Goal: Task Accomplishment & Management: Use online tool/utility

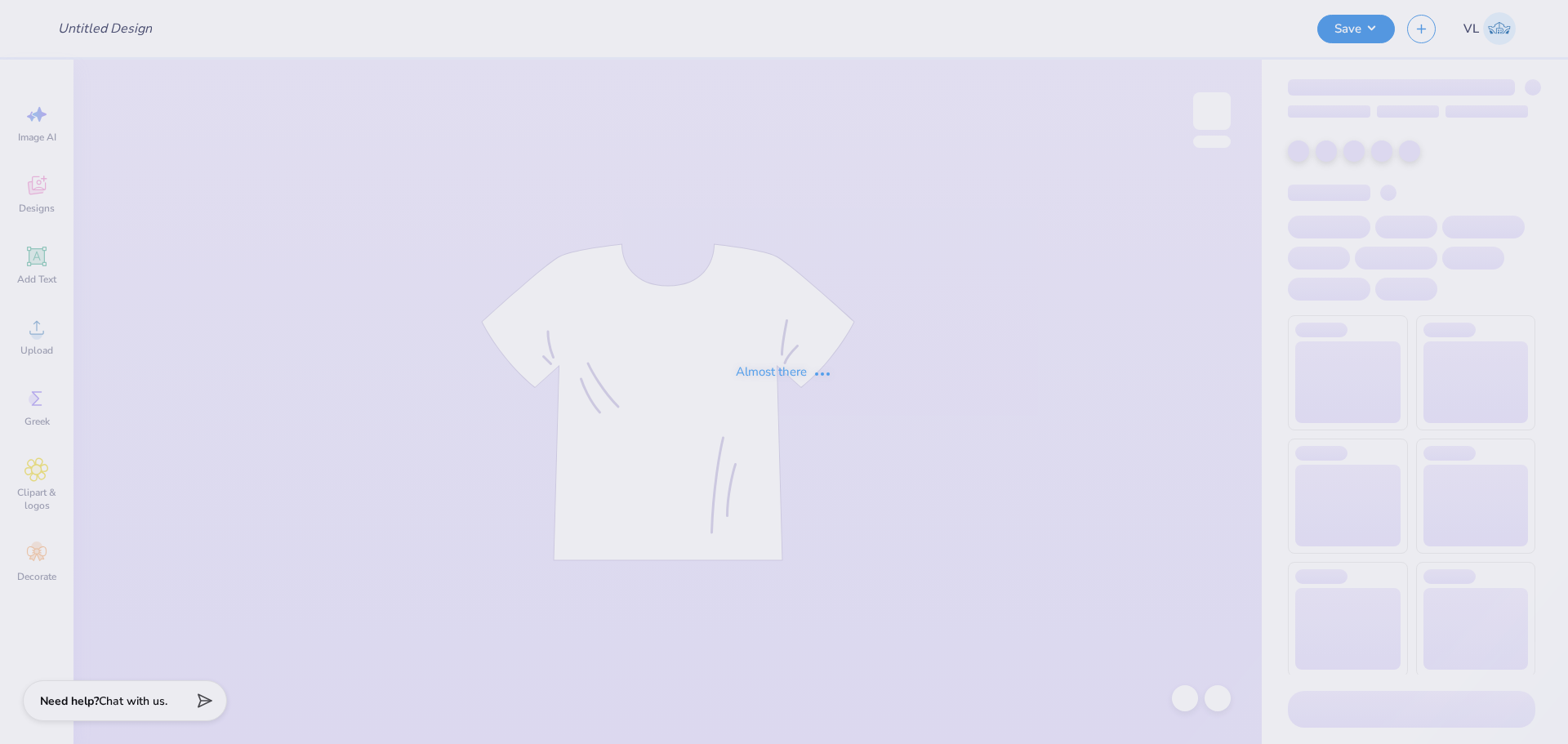
type input "Delt Fall 25 rush shirts"
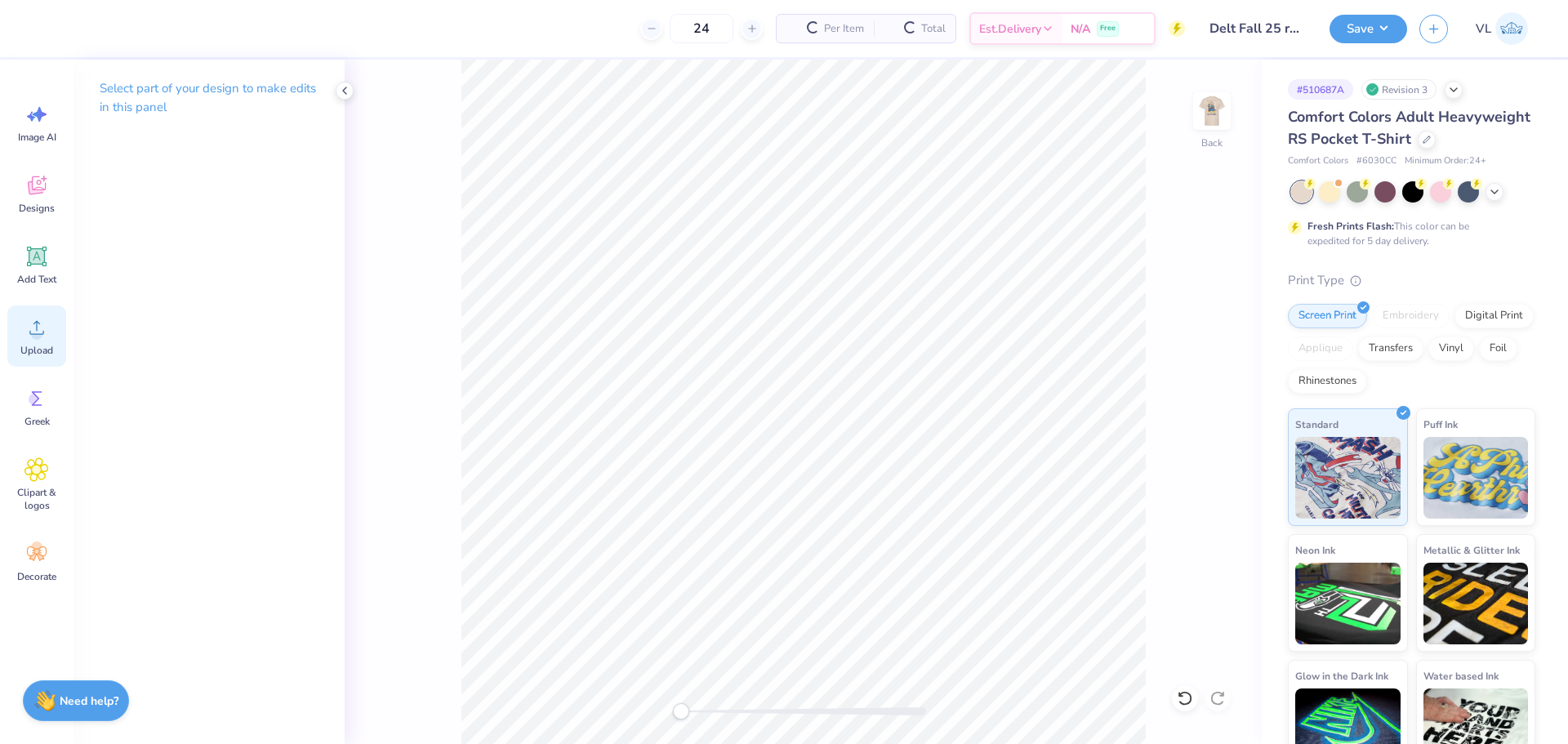
click at [38, 333] on circle at bounding box center [37, 334] width 11 height 11
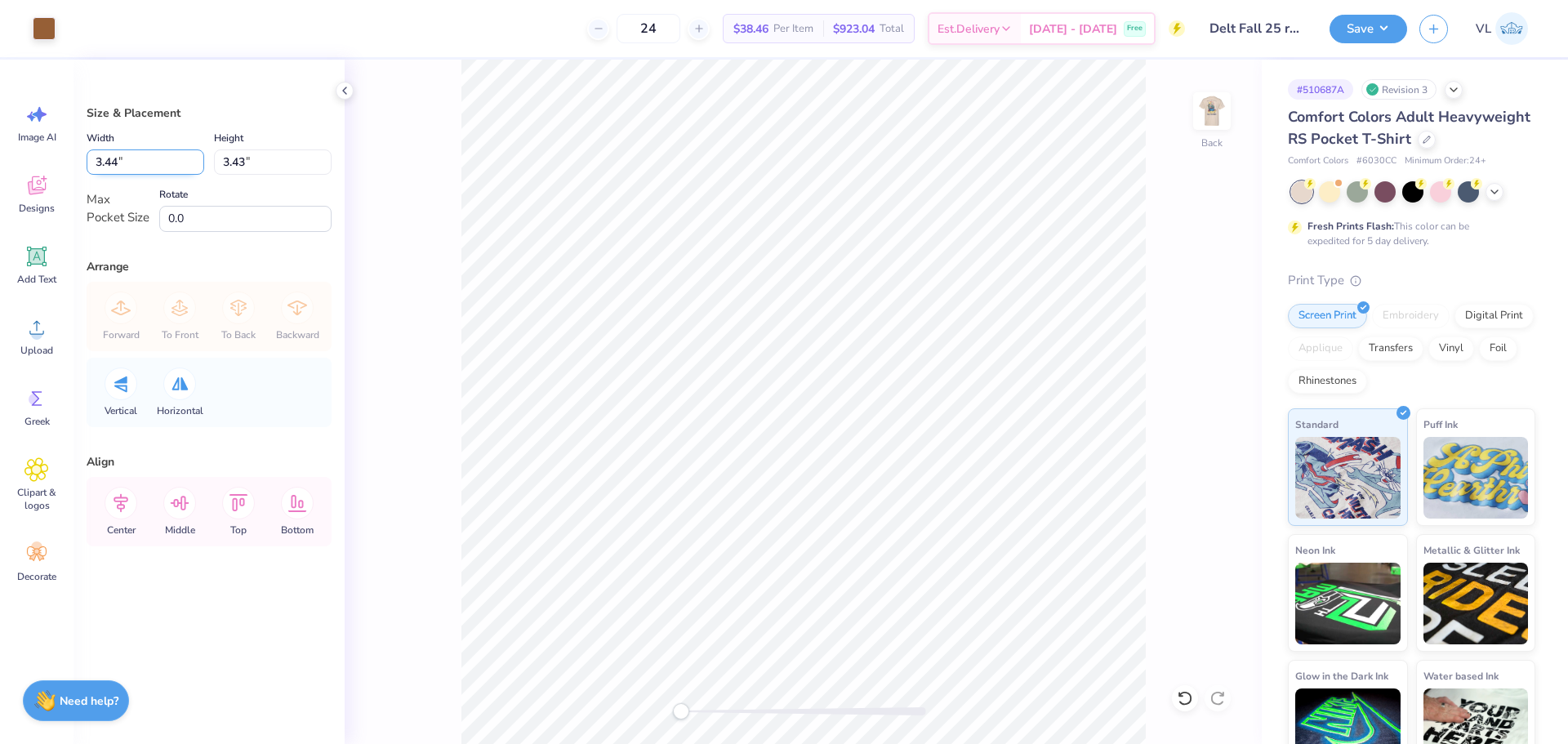
click at [143, 162] on input "3.44" at bounding box center [145, 162] width 118 height 25
type input "3.50"
type input "3.49"
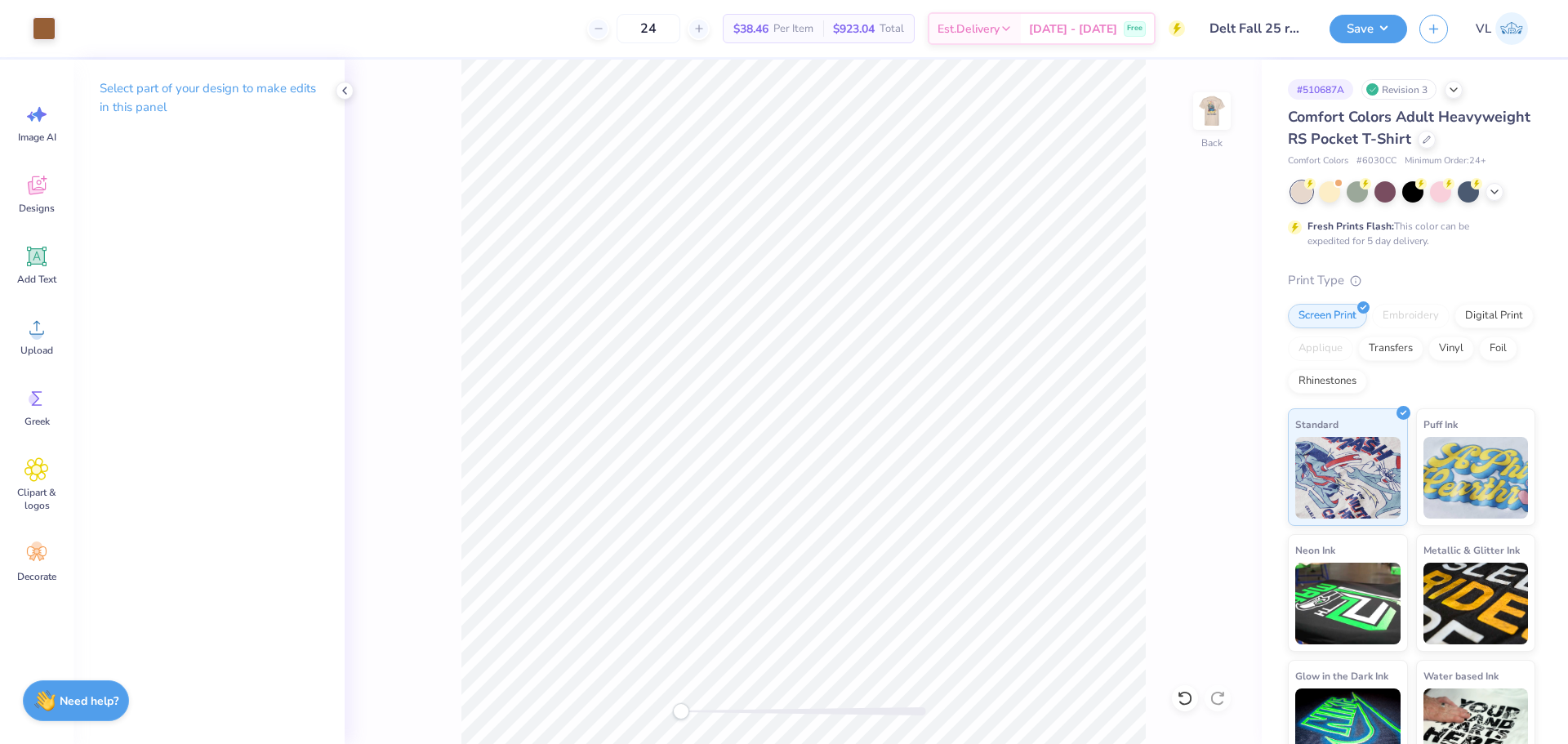
click at [1287, 426] on div "Art colors 24 $38.46 Per Item $923.04 Total Est. Delivery Oct 9 - 12 Free Desig…" at bounding box center [784, 372] width 1568 height 744
click at [1150, 176] on div "Back" at bounding box center [802, 401] width 917 height 685
click at [1200, 122] on img at bounding box center [1211, 111] width 66 height 66
click at [44, 343] on div "Upload" at bounding box center [36, 336] width 59 height 61
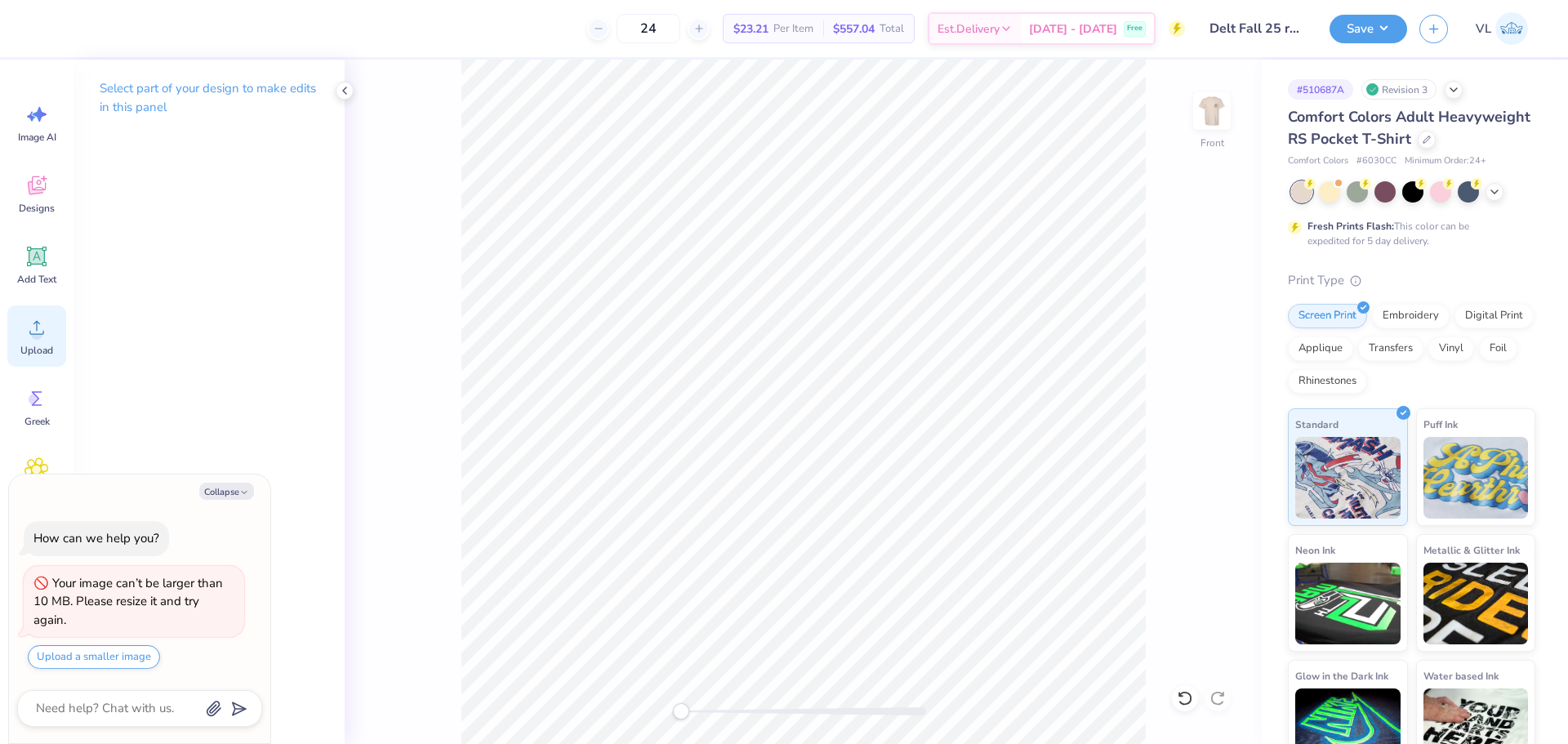
click at [53, 323] on div "Upload" at bounding box center [36, 336] width 59 height 61
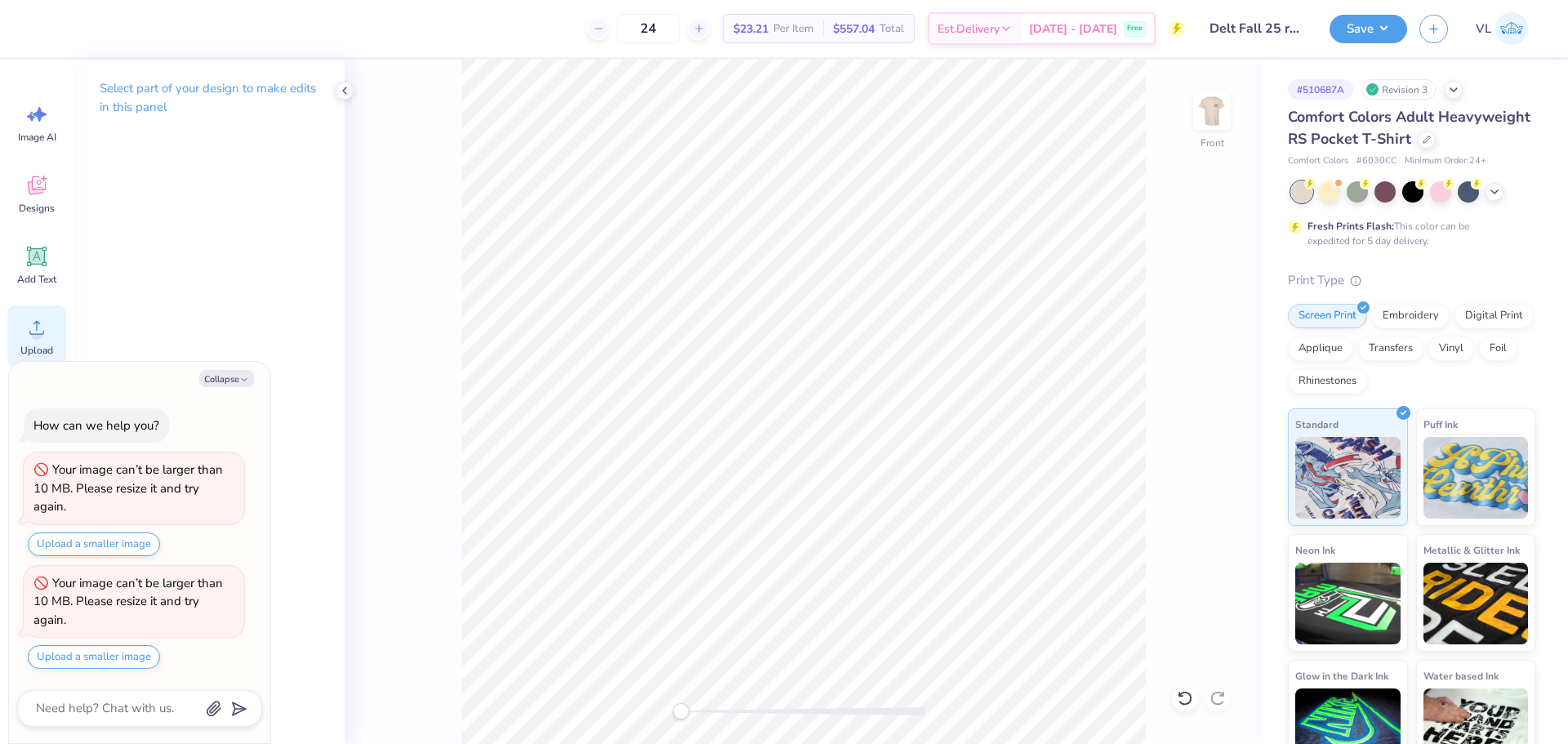
click at [41, 329] on icon at bounding box center [37, 328] width 24 height 24
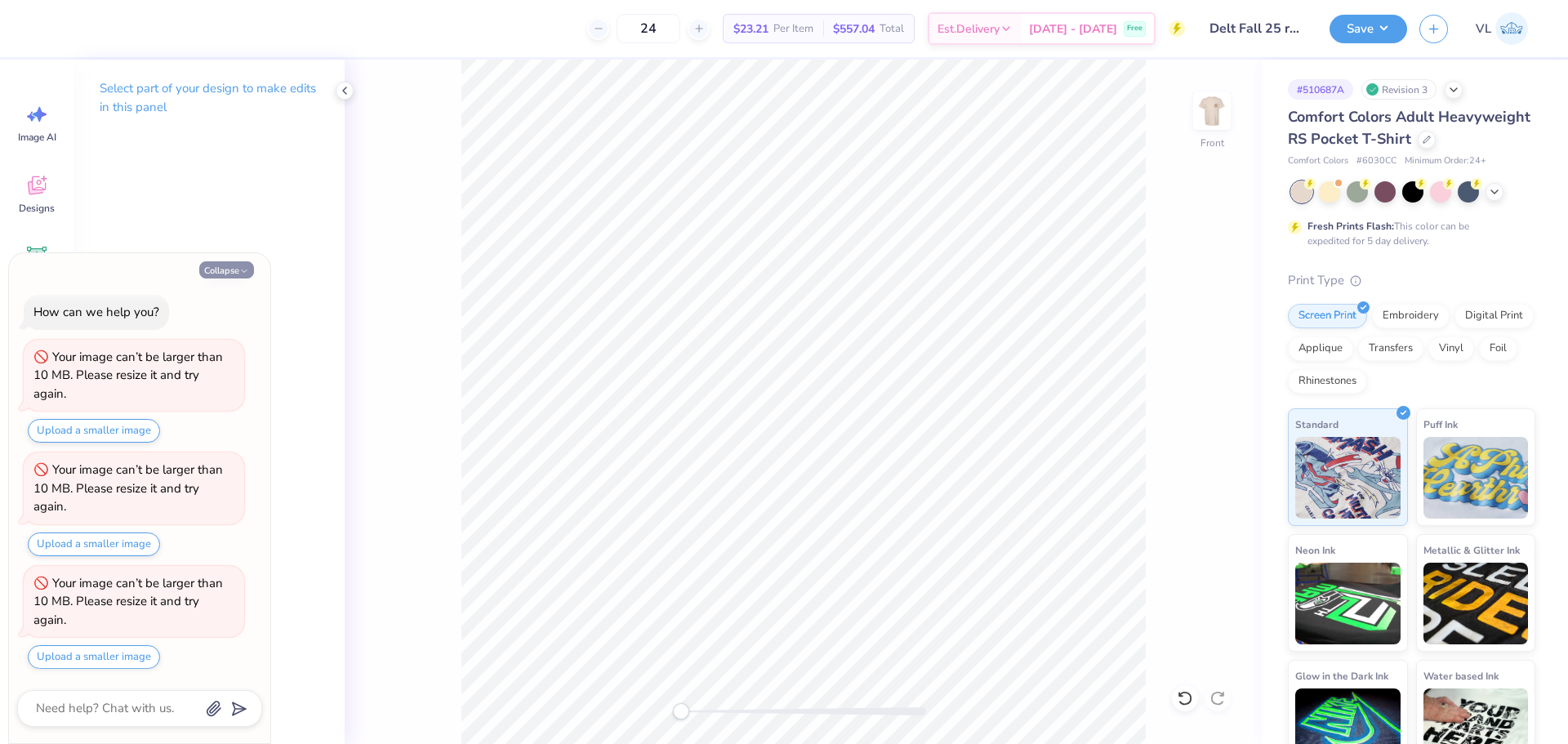
drag, startPoint x: 227, startPoint y: 281, endPoint x: 231, endPoint y: 271, distance: 10.8
click at [227, 281] on div "Collapse How can we help you? Your image can’t be larger than 10 MB. Please res…" at bounding box center [139, 498] width 261 height 490
click at [231, 271] on button "Collapse" at bounding box center [226, 270] width 55 height 17
type textarea "x"
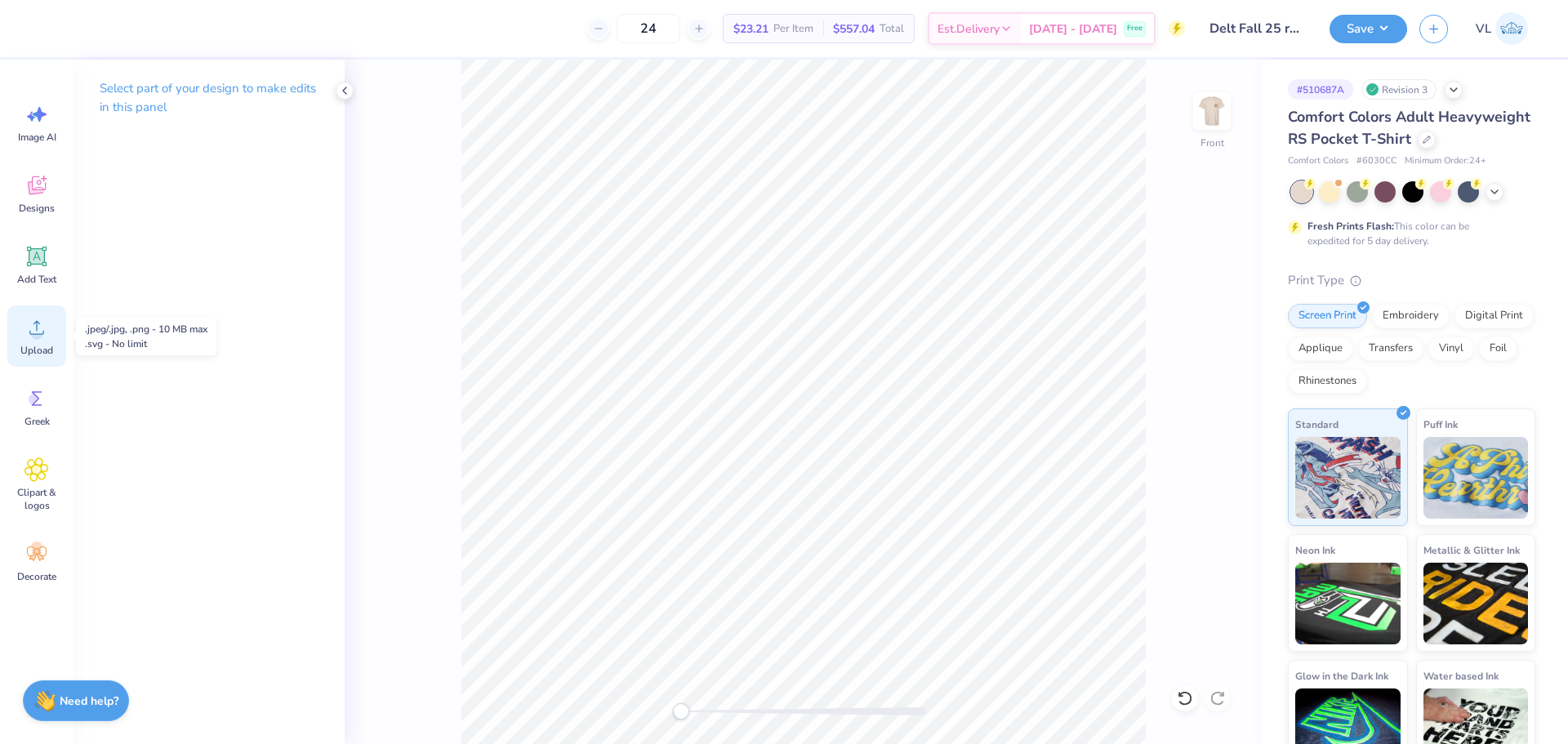
click at [34, 342] on div "Upload" at bounding box center [36, 336] width 59 height 61
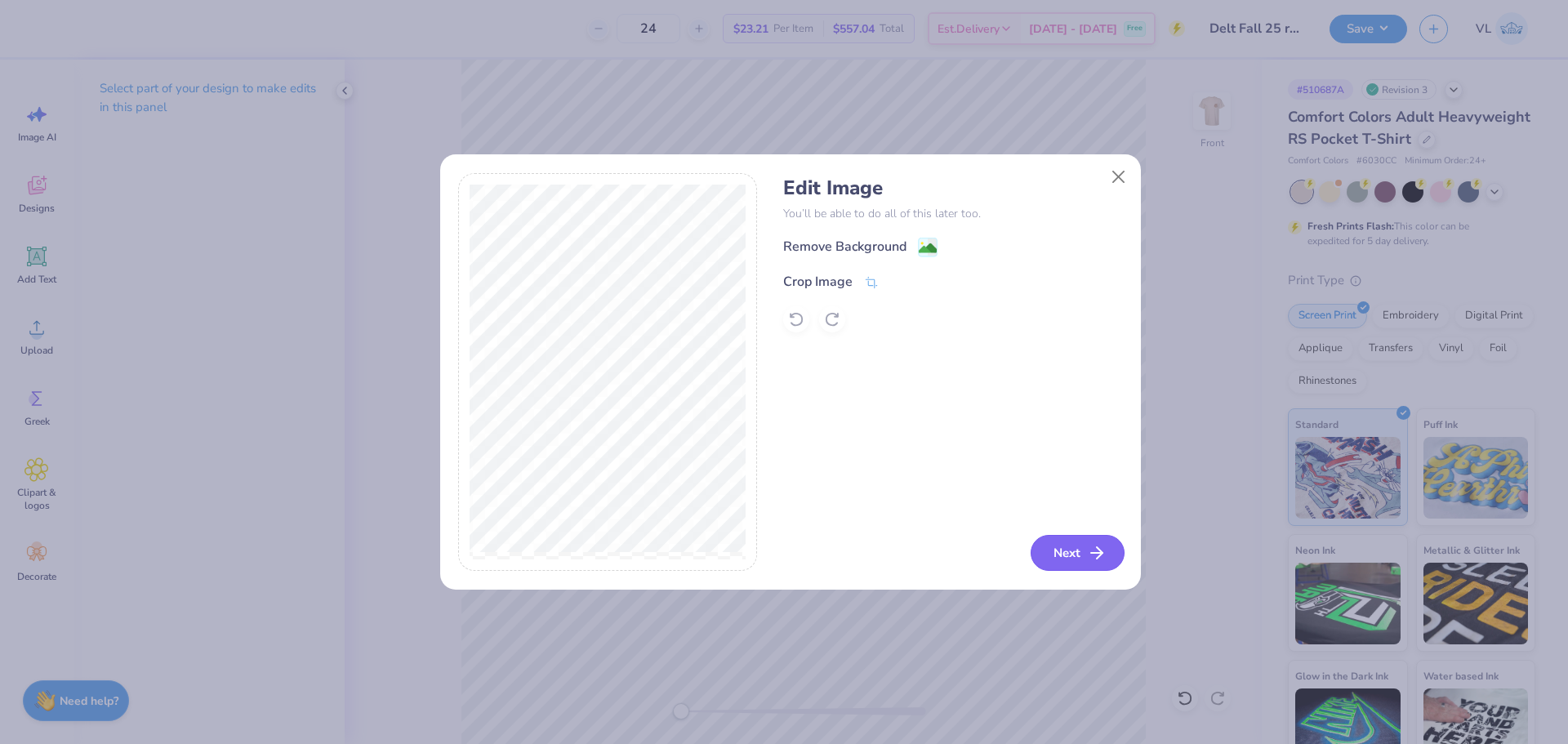
click at [1073, 559] on button "Next" at bounding box center [1077, 553] width 94 height 36
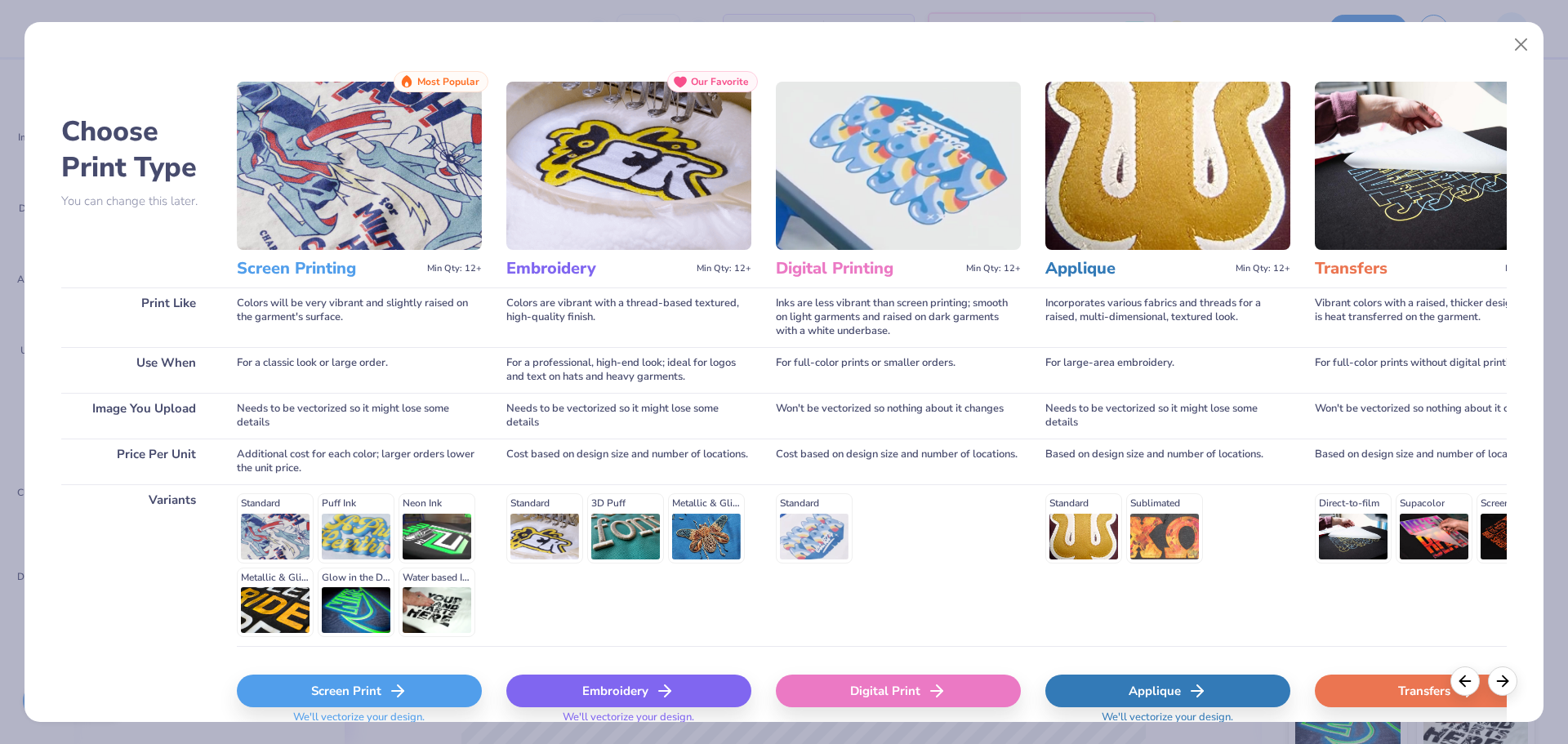
click at [1398, 681] on div "Transfers" at bounding box center [1437, 691] width 245 height 32
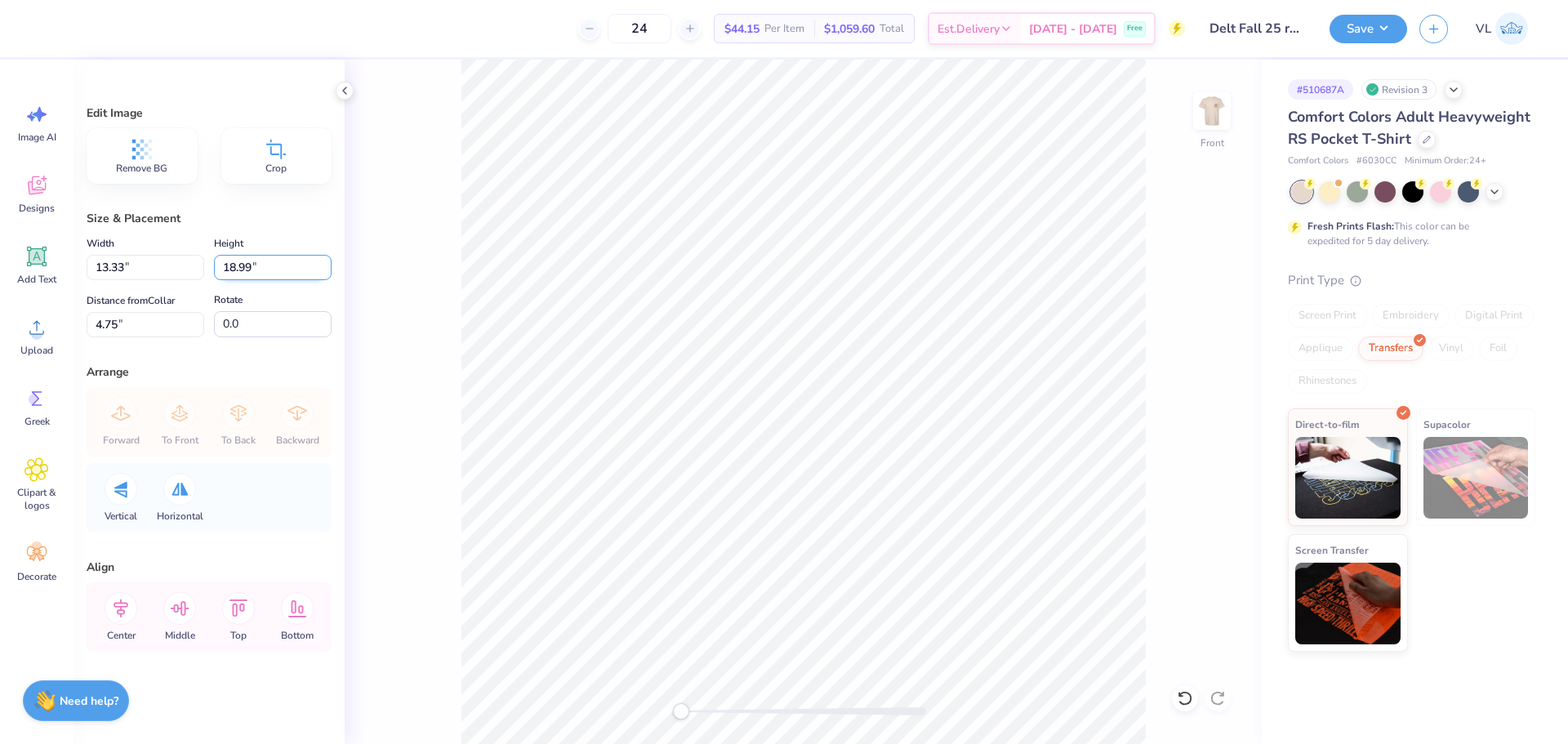
click at [261, 256] on input "18.99" at bounding box center [273, 267] width 118 height 25
type input "15"
type input "10.52"
type input "15.00"
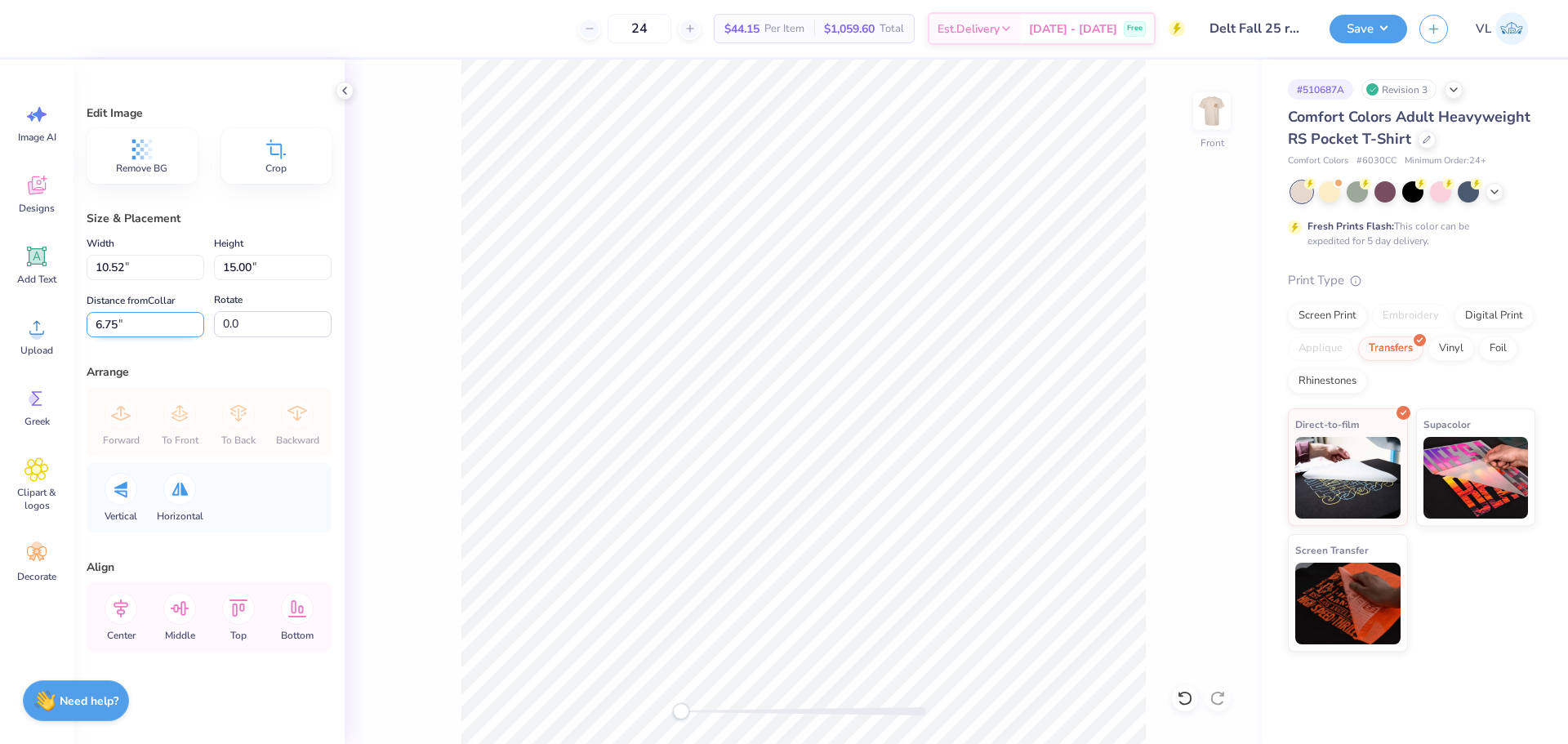
click at [133, 325] on input "6.75" at bounding box center [145, 324] width 118 height 25
type input "3"
click at [36, 244] on icon at bounding box center [37, 256] width 24 height 24
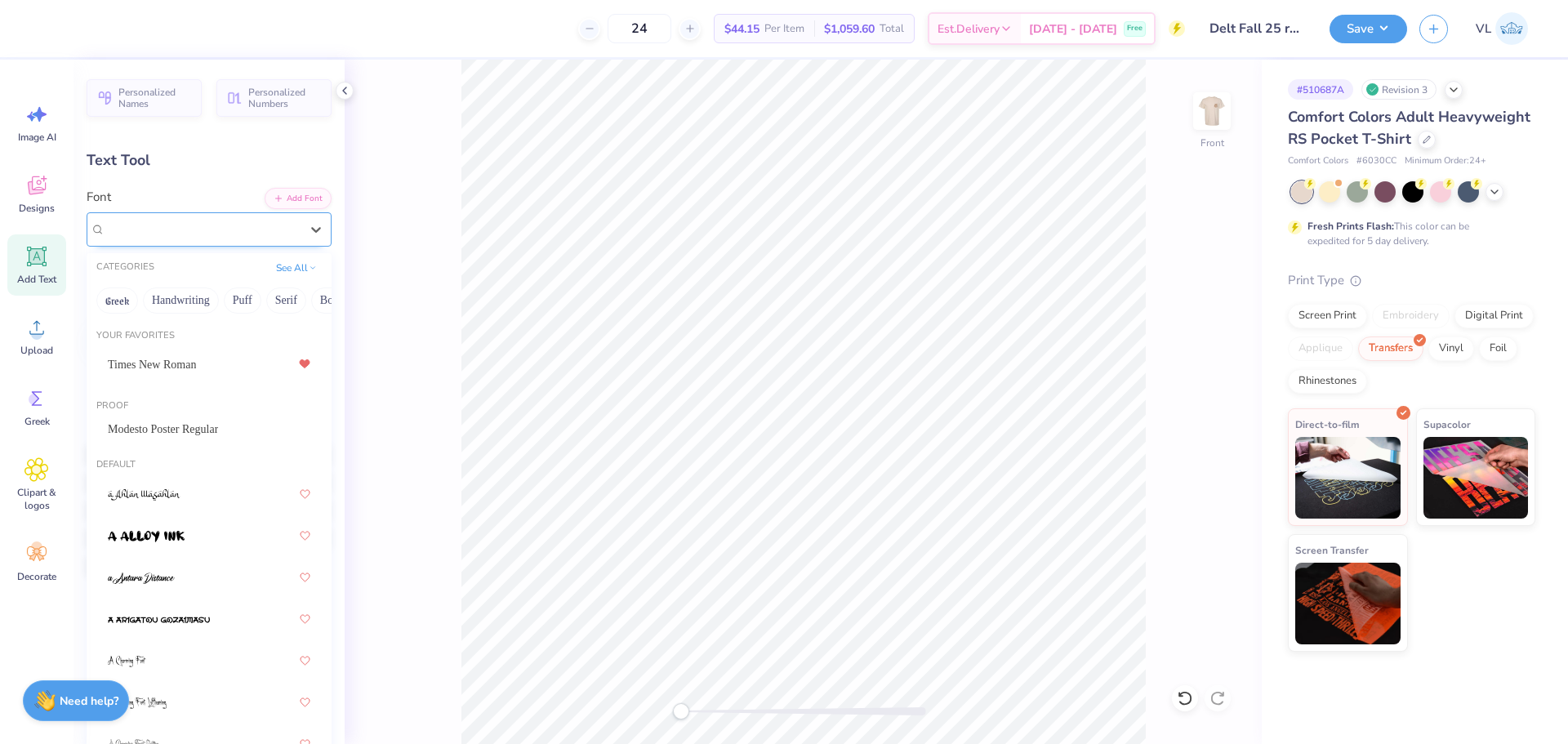
click at [199, 226] on div "Super Dream" at bounding box center [203, 229] width 198 height 25
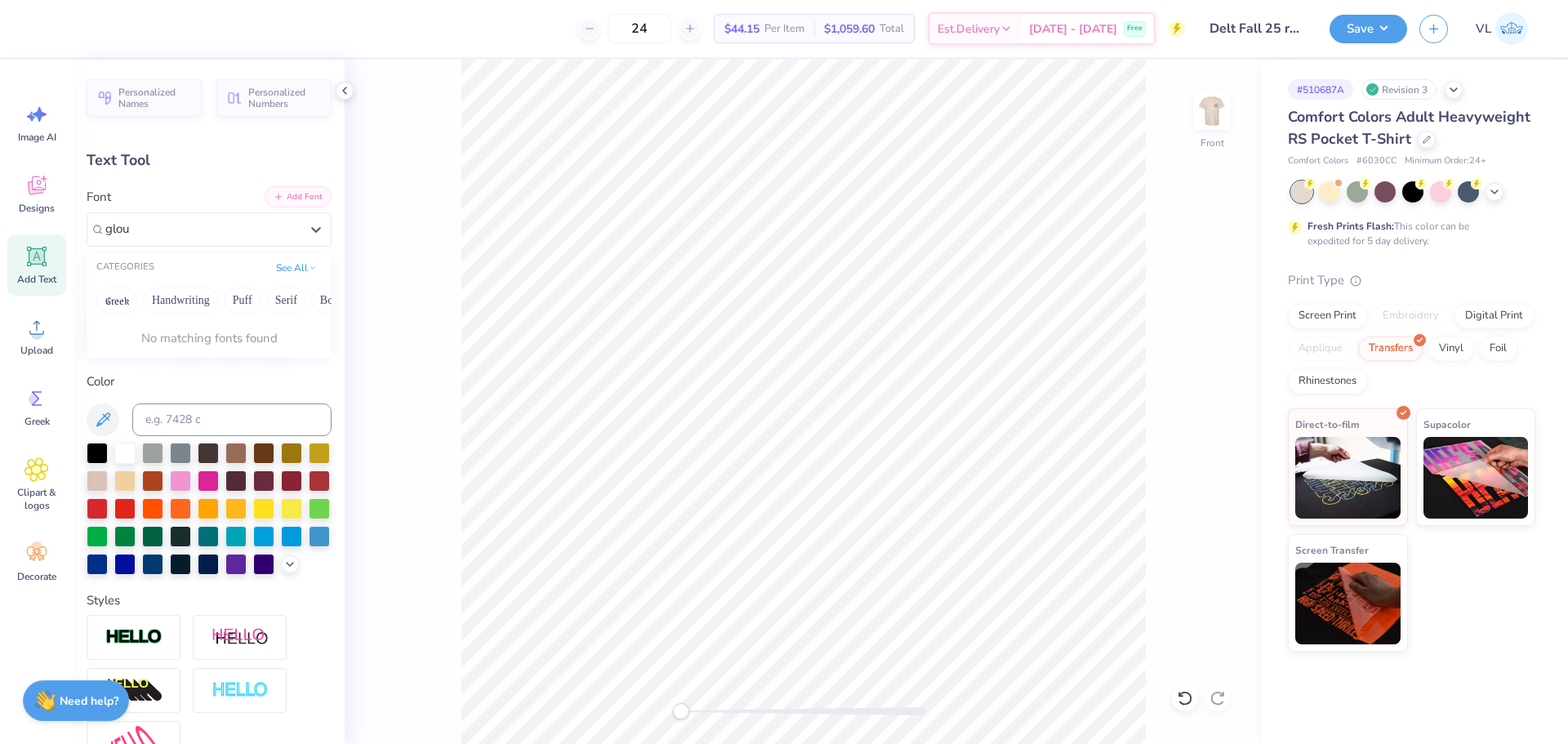
type input "glou"
click at [281, 187] on button "Add Font" at bounding box center [298, 197] width 67 height 21
click at [290, 197] on button "Add Font" at bounding box center [298, 197] width 67 height 21
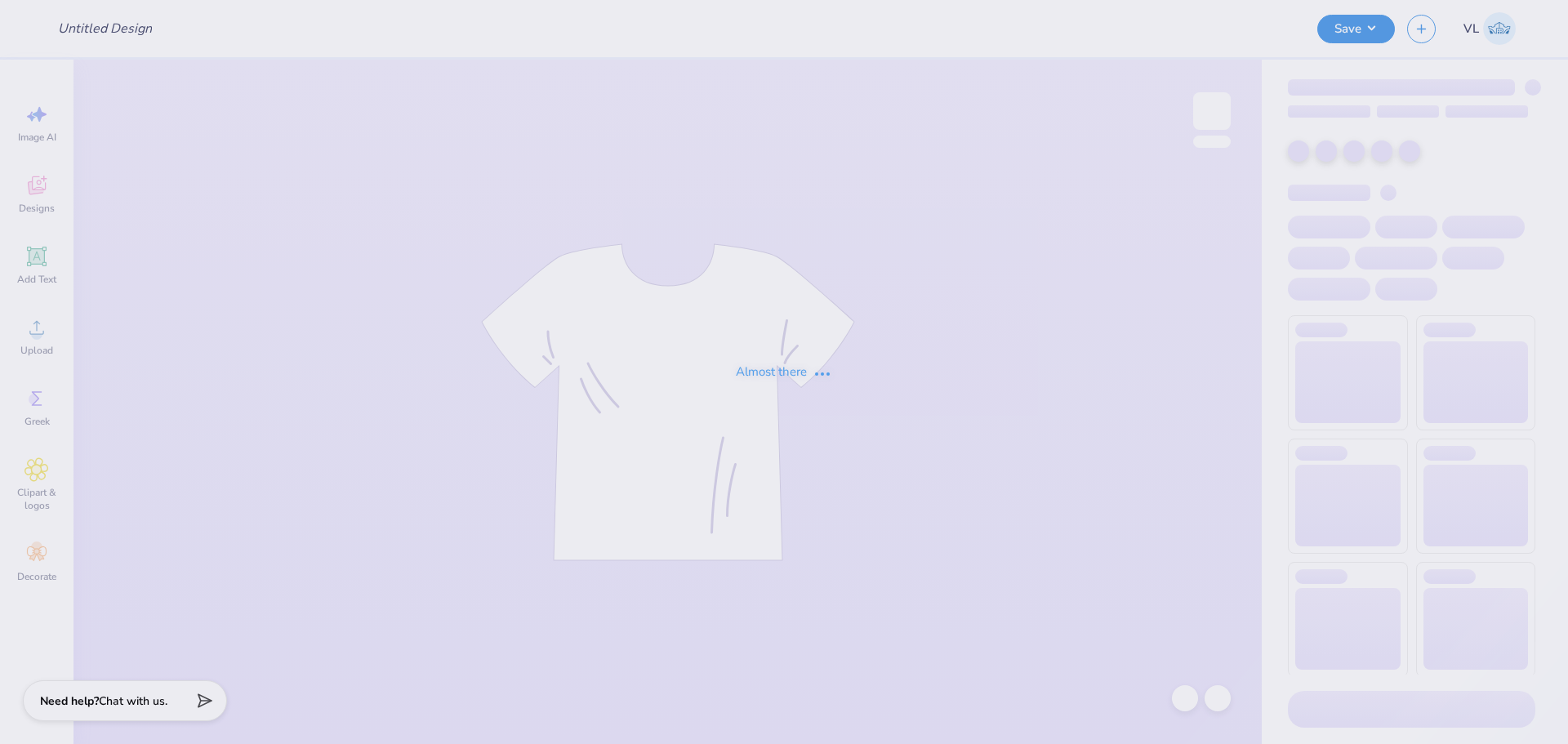
type input "Delt Fall 25 rush shirts"
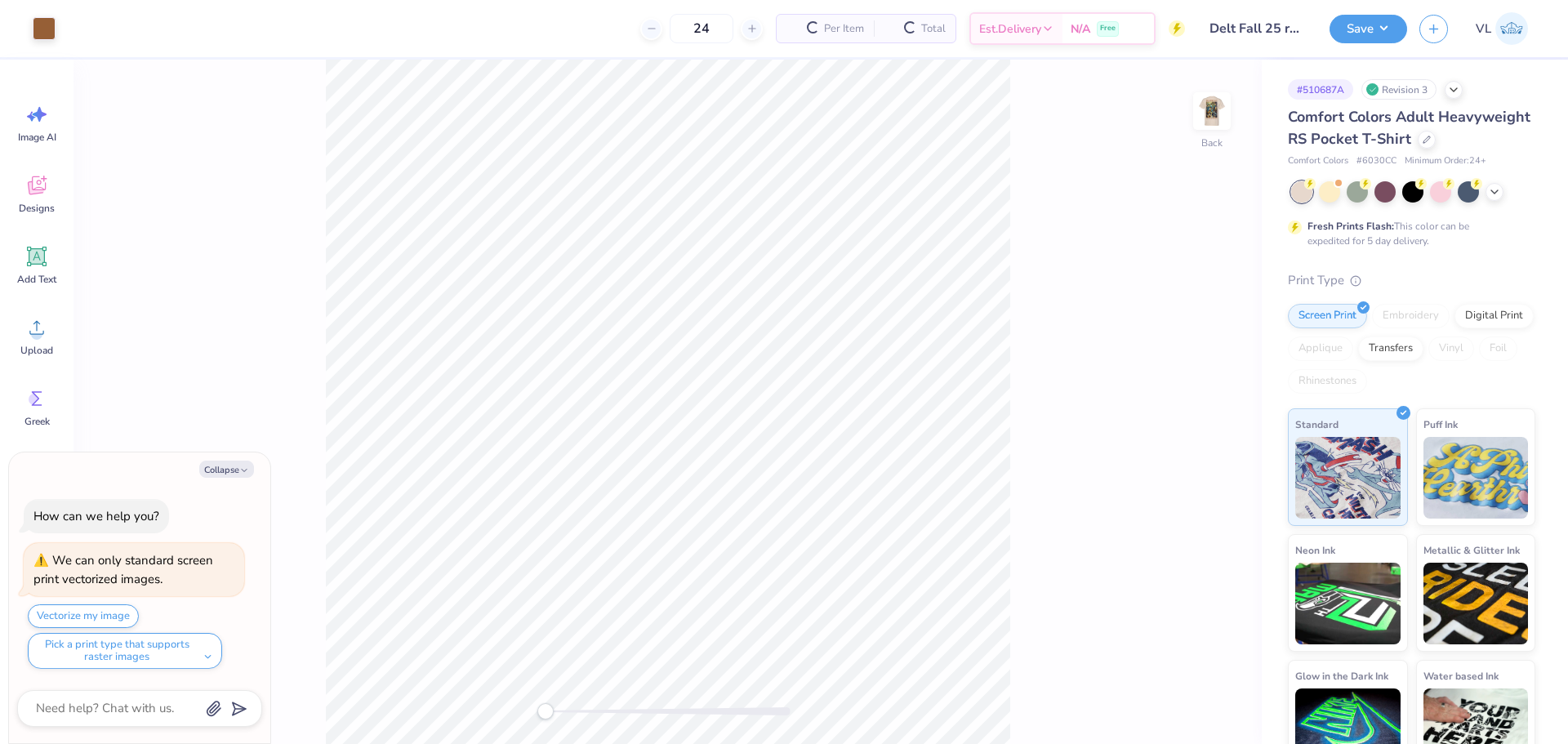
type textarea "x"
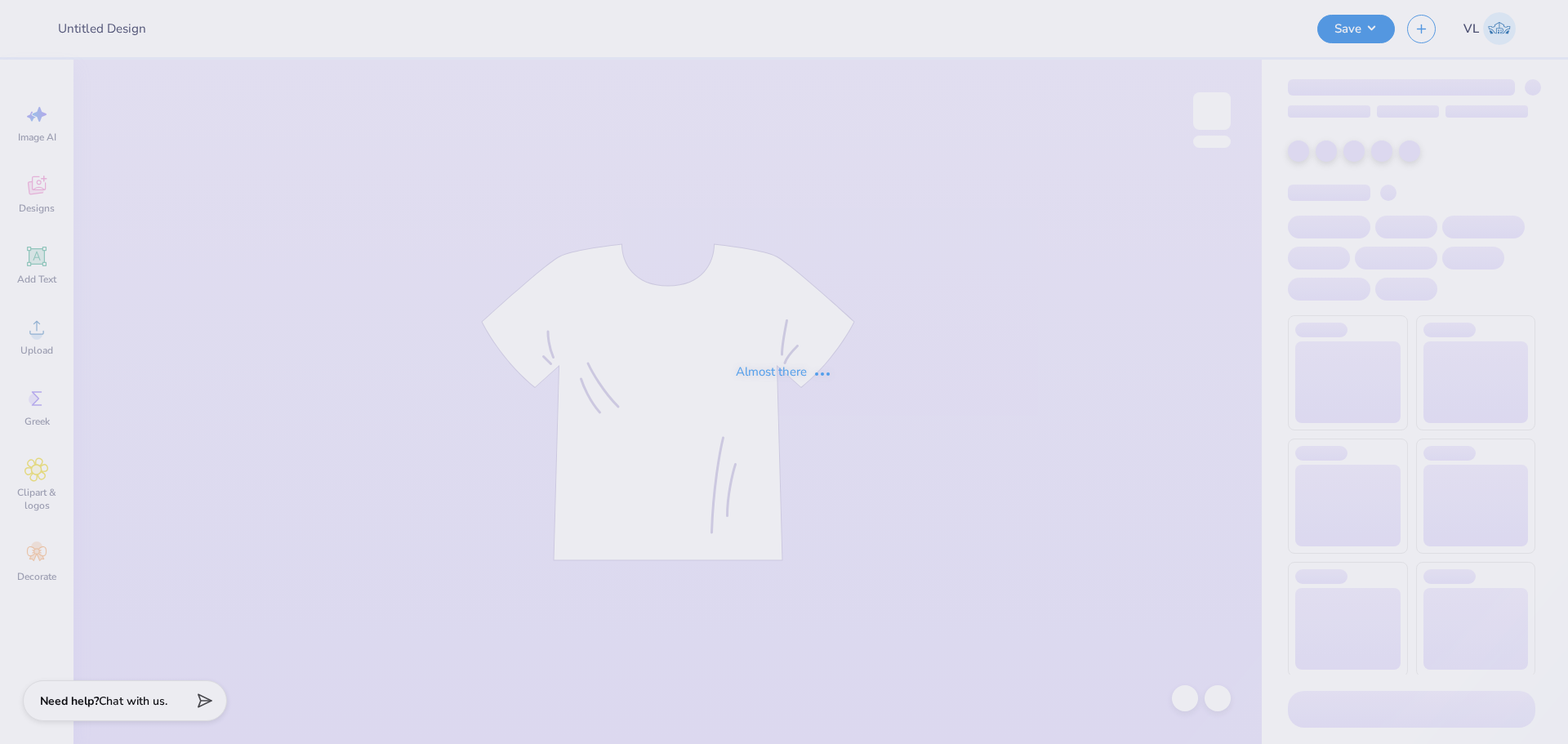
type input "Delt Fall 25 rush shirts"
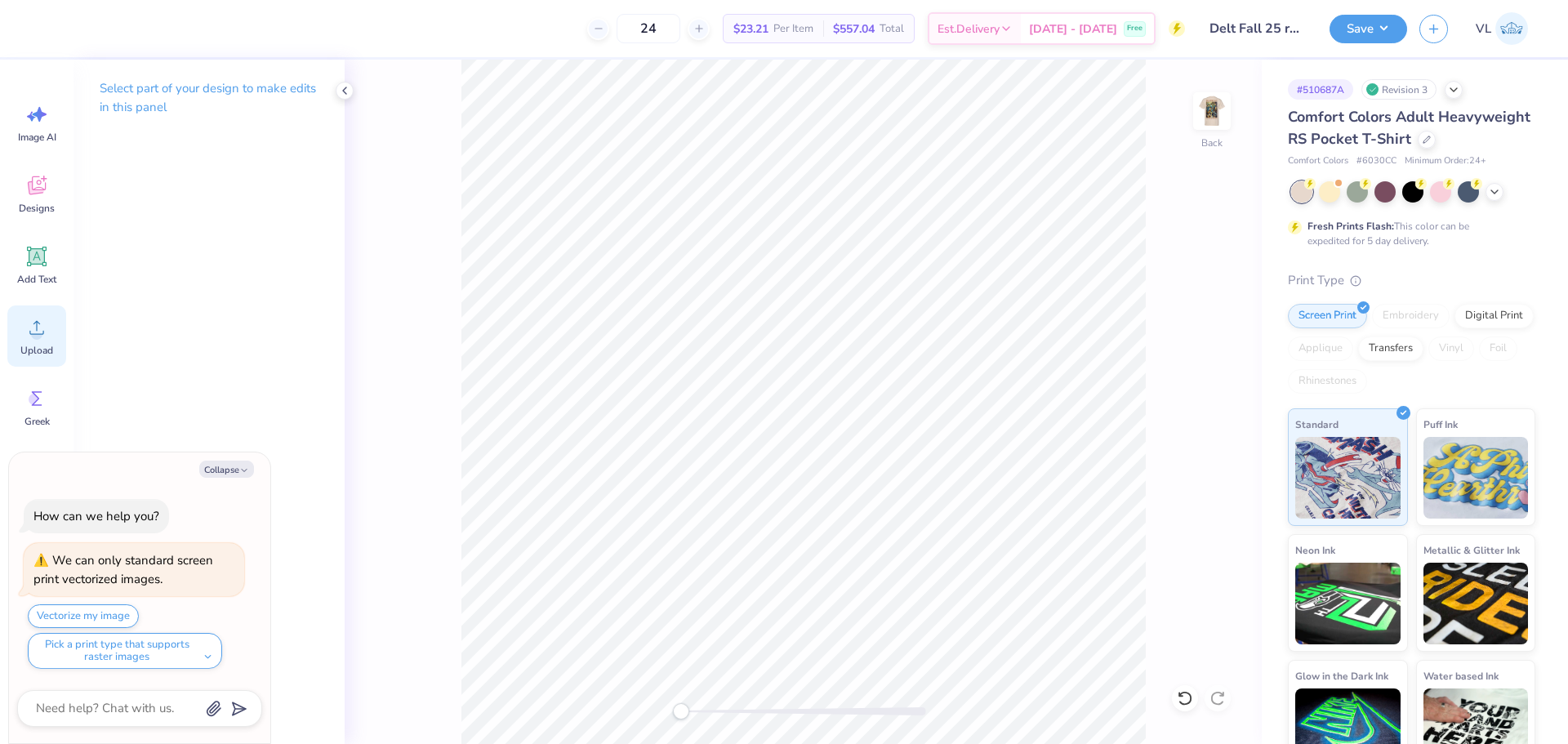
click at [45, 345] on span "Upload" at bounding box center [36, 350] width 32 height 13
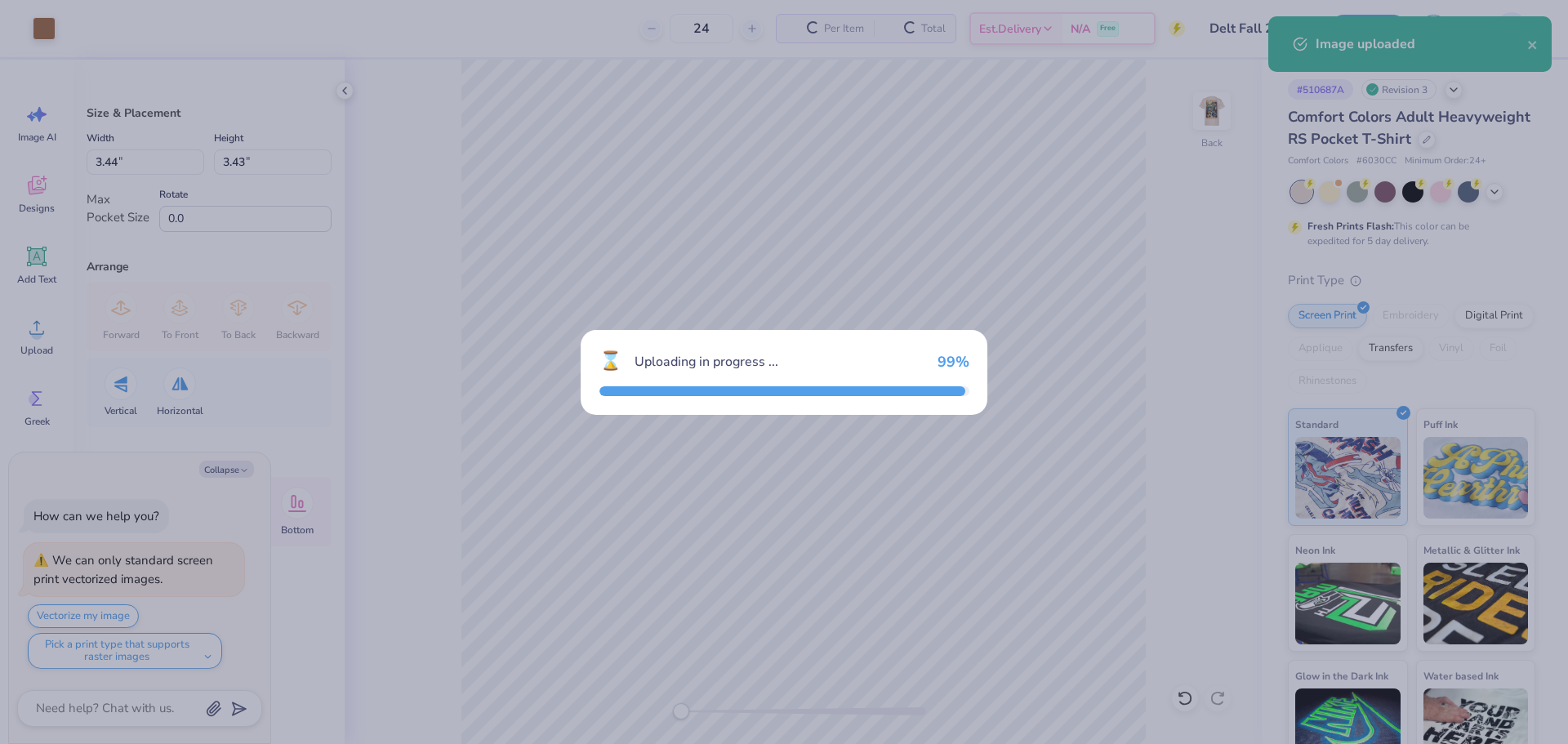
type textarea "x"
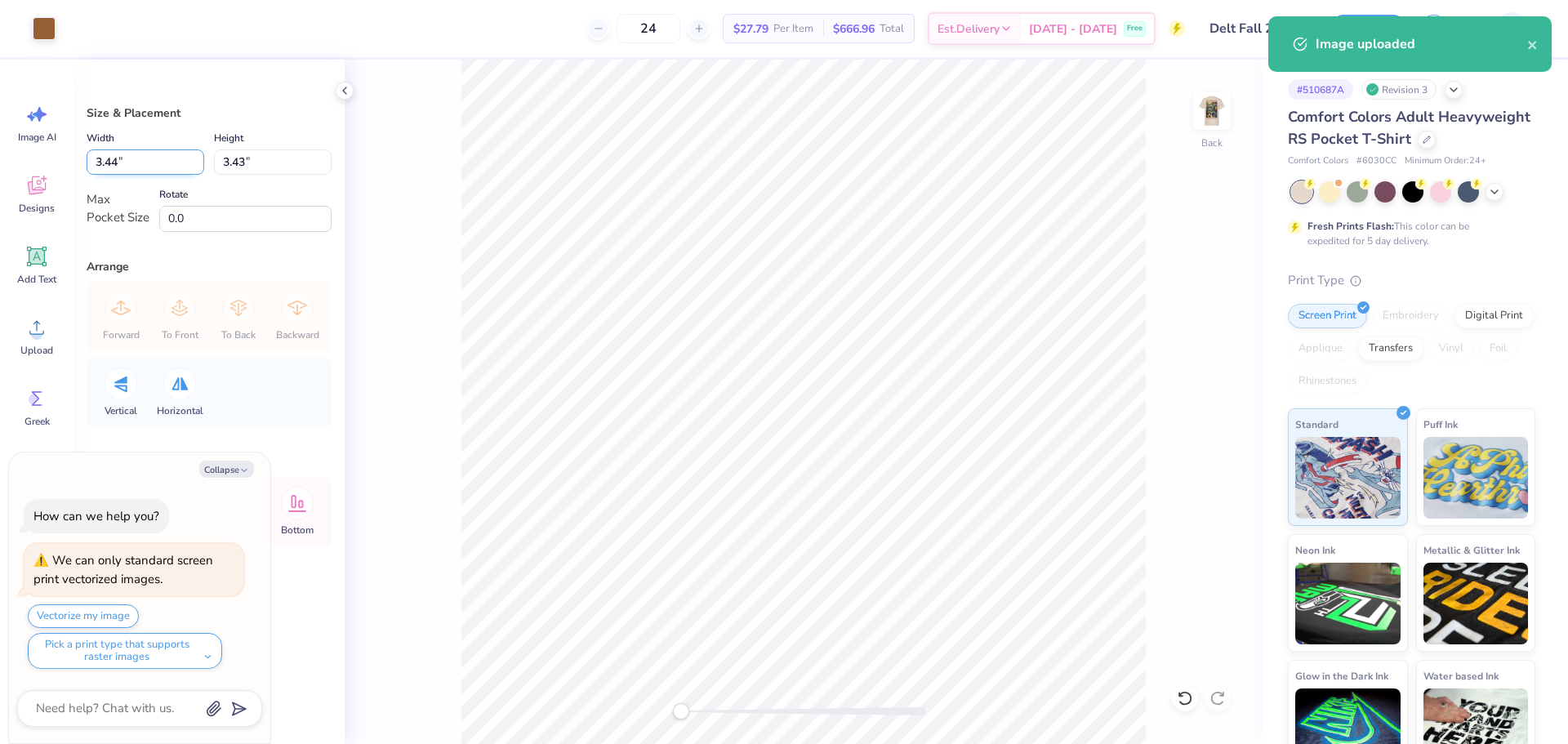
click at [128, 168] on input "3.44" at bounding box center [145, 162] width 118 height 25
click at [237, 163] on input "3.43" at bounding box center [273, 162] width 118 height 25
click at [112, 175] on div "Width 3.44 3.44 " Height 3.43 3.43 " Max Pocket Size Rotate 0.0" at bounding box center [209, 180] width 245 height 104
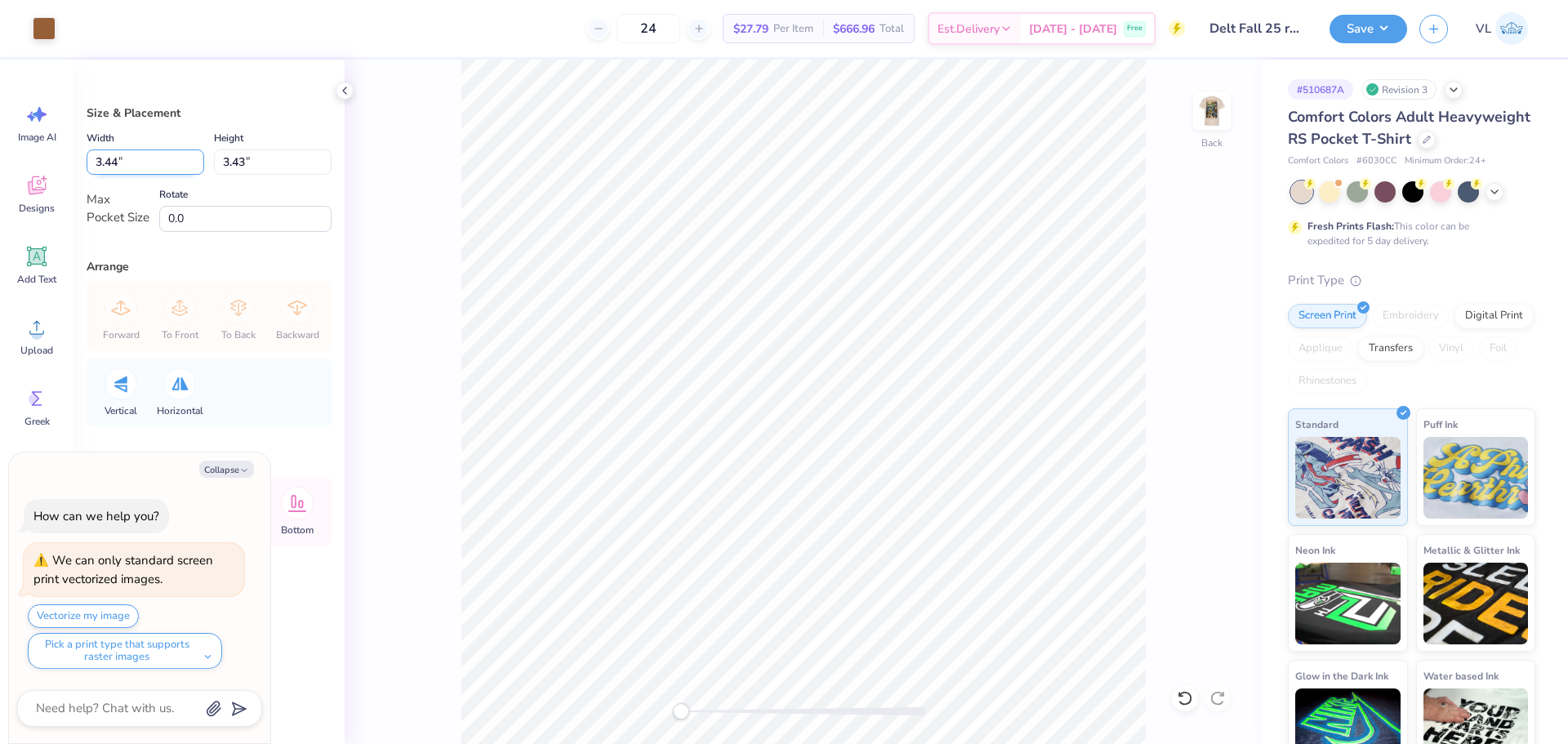
click at [136, 153] on input "3.44" at bounding box center [145, 162] width 118 height 25
type input "3.5"
type textarea "x"
type input "3.50"
type input "3.49"
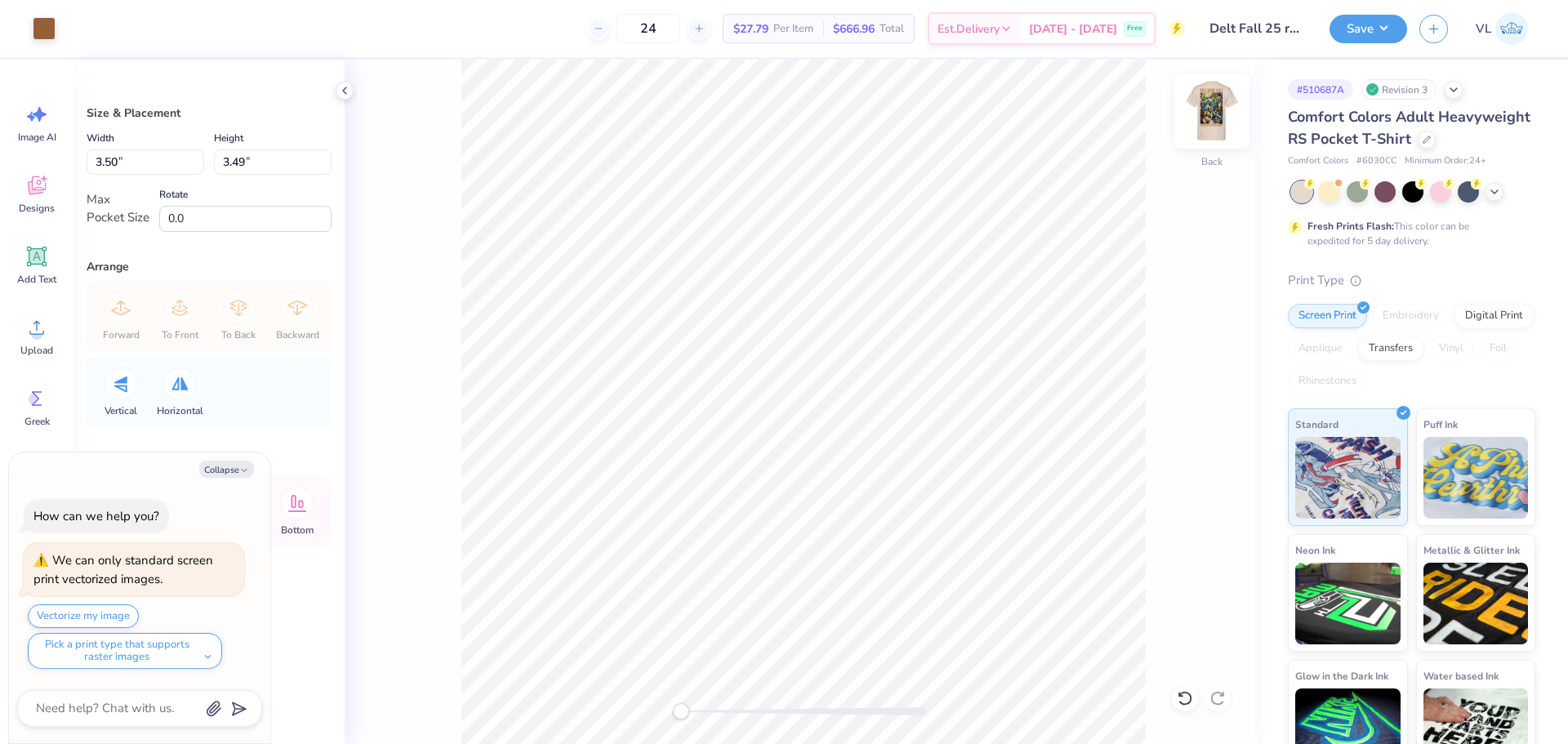
click at [1211, 119] on img at bounding box center [1211, 111] width 66 height 66
type textarea "x"
